Goal: Task Accomplishment & Management: Use online tool/utility

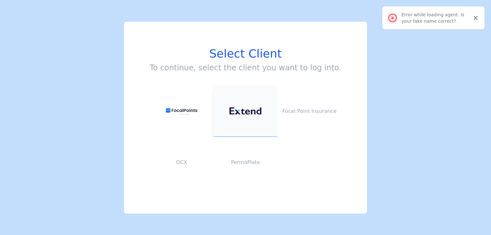
click at [240, 115] on button at bounding box center [246, 111] width 64 height 51
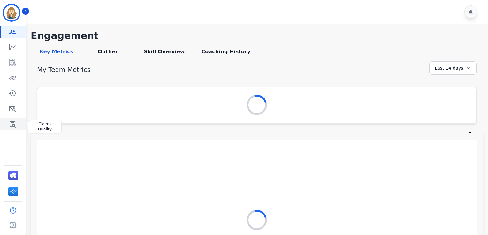
click at [11, 124] on icon "Sidebar" at bounding box center [13, 124] width 8 height 8
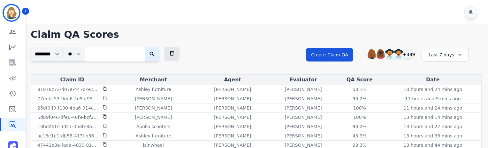
scroll to position [26, 0]
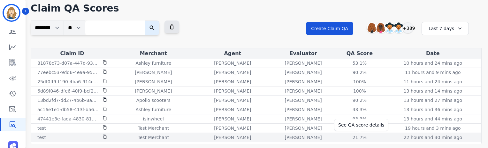
click at [359, 135] on div "21.7%" at bounding box center [360, 137] width 29 height 6
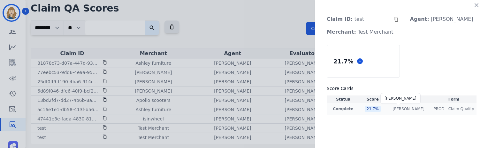
click at [410, 107] on p "[PERSON_NAME]" at bounding box center [409, 108] width 32 height 5
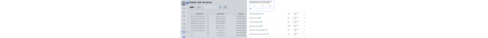
scroll to position [206, 0]
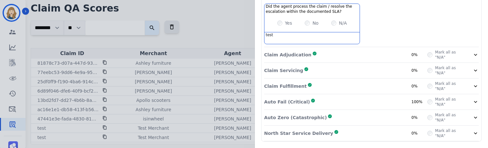
click at [474, 101] on icon at bounding box center [475, 102] width 3 height 2
